Goal: Communication & Community: Answer question/provide support

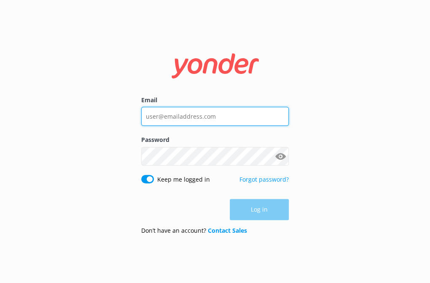
type input "staff@abeltasman.co.nz"
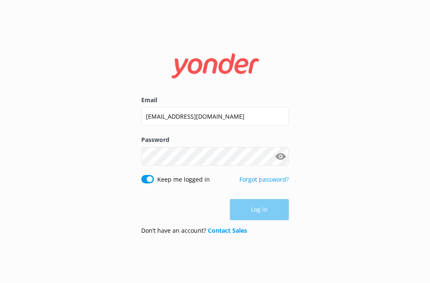
click at [267, 209] on div "Log in" at bounding box center [215, 209] width 148 height 21
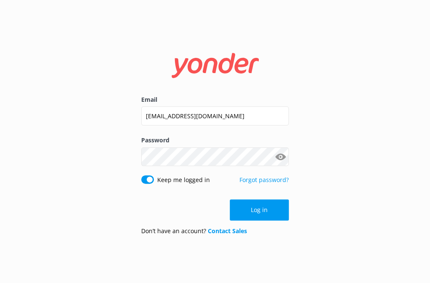
click at [267, 209] on button "Log in" at bounding box center [259, 209] width 59 height 21
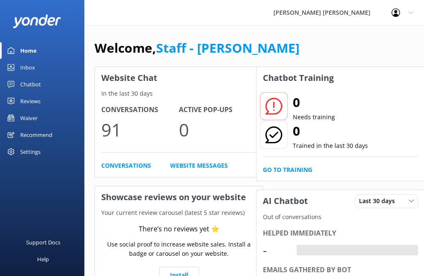
click at [31, 83] on div "Chatbot" at bounding box center [30, 84] width 21 height 17
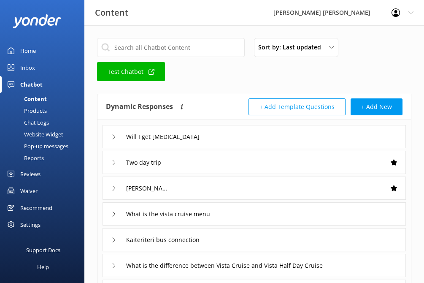
click at [31, 64] on div "Inbox" at bounding box center [27, 67] width 15 height 17
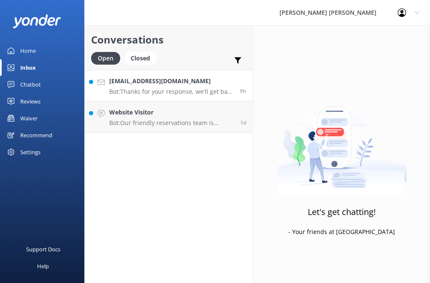
click at [150, 85] on h4 "carolyn2302@hotmail.com" at bounding box center [171, 80] width 124 height 9
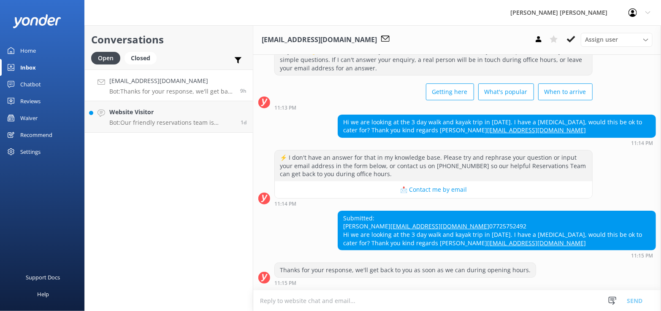
scroll to position [48, 0]
drag, startPoint x: 167, startPoint y: 119, endPoint x: 167, endPoint y: 127, distance: 8.0
click at [167, 119] on p "Bot: Our friendly reservations team is available to take phone calls and answer…" at bounding box center [171, 123] width 125 height 8
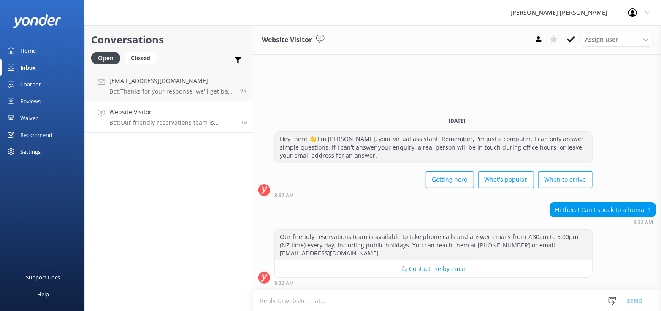
click at [430, 213] on div "Hi there! Can I speak to a human?" at bounding box center [602, 210] width 105 height 14
click at [430, 41] on use at bounding box center [571, 39] width 8 height 7
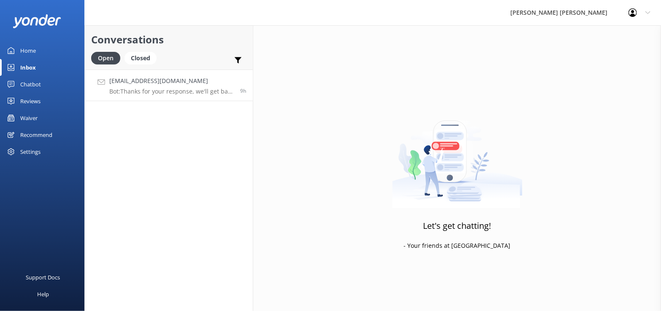
click at [173, 88] on p "Bot: Thanks for your response, we'll get back to you as soon as we can during o…" at bounding box center [171, 92] width 124 height 8
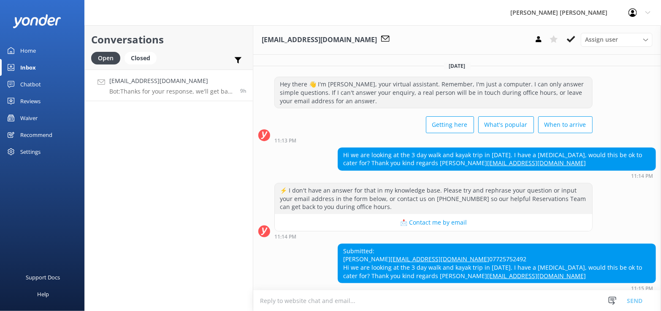
scroll to position [48, 0]
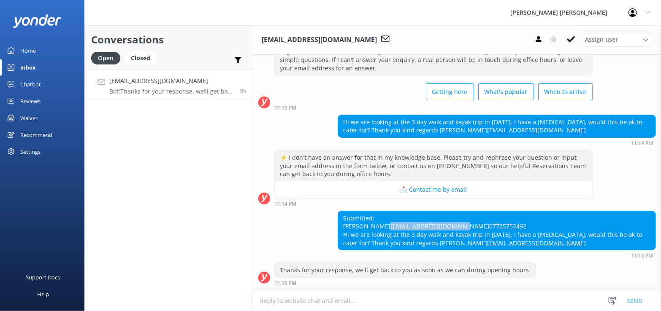
drag, startPoint x: 341, startPoint y: 219, endPoint x: 420, endPoint y: 220, distance: 79.4
click at [420, 220] on div "Submitted: carolyn spacey carolyn2302@hotmail.com 07725752492 Hi we are looking…" at bounding box center [496, 230] width 317 height 39
click at [336, 282] on textarea at bounding box center [457, 301] width 408 height 21
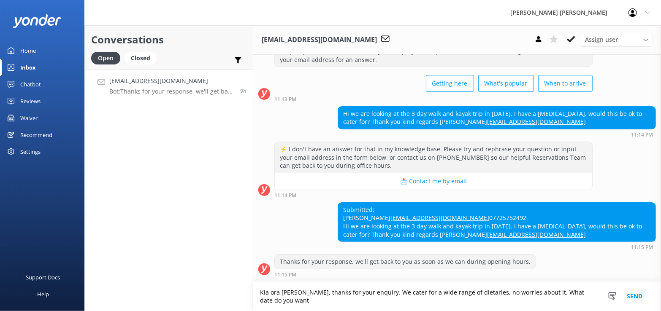
scroll to position [56, 0]
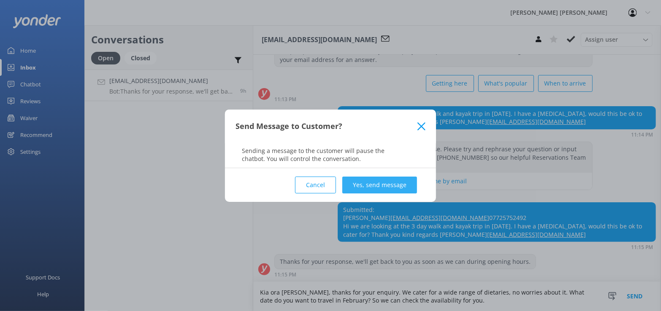
type textarea "Kia ora Carolyn, thanks for your enquiry. We cater for a wide range of dietarie…"
click at [391, 183] on button "Yes, send message" at bounding box center [379, 185] width 75 height 17
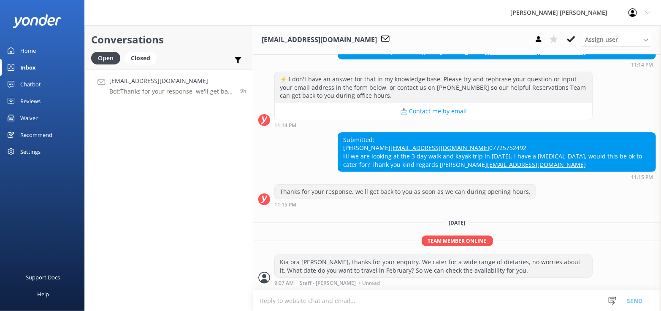
scroll to position [127, 0]
click at [186, 88] on p "Bot: Thanks for your response, we'll get back to you as soon as we can during o…" at bounding box center [171, 92] width 124 height 8
